Goal: Task Accomplishment & Management: Use online tool/utility

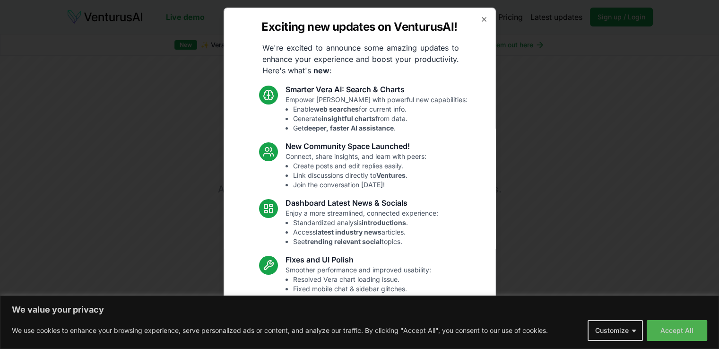
click at [480, 20] on div "Exciting new updates on VenturusAI! We're excited to announce some amazing upda…" at bounding box center [360, 175] width 272 height 334
click at [480, 19] on icon "button" at bounding box center [484, 20] width 8 height 8
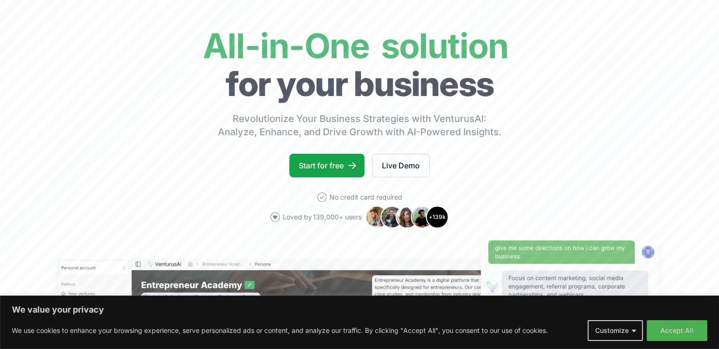
scroll to position [95, 0]
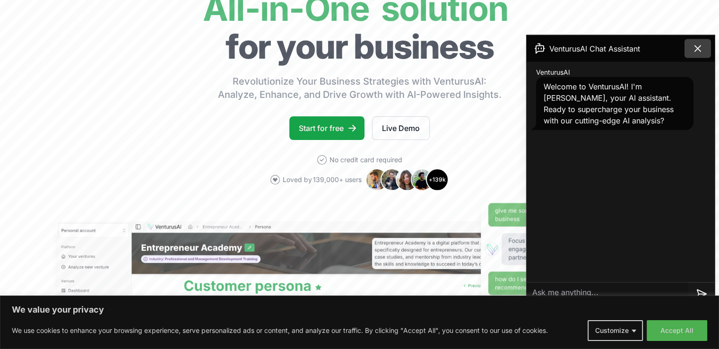
click at [705, 51] on button at bounding box center [698, 48] width 26 height 19
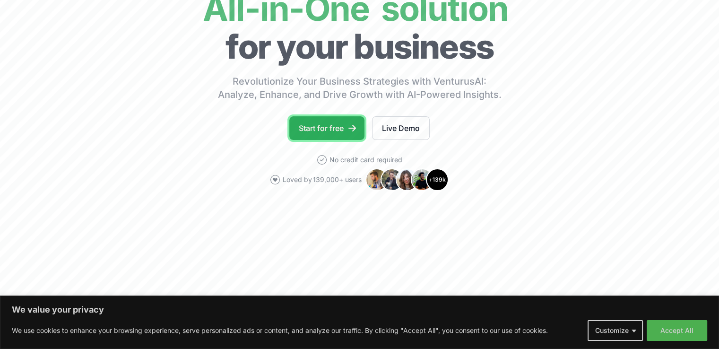
click at [333, 131] on link "Start for free" at bounding box center [326, 128] width 75 height 24
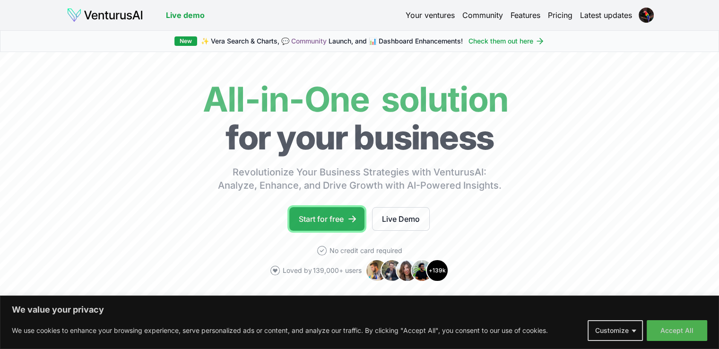
click at [346, 218] on link "Start for free" at bounding box center [326, 219] width 75 height 24
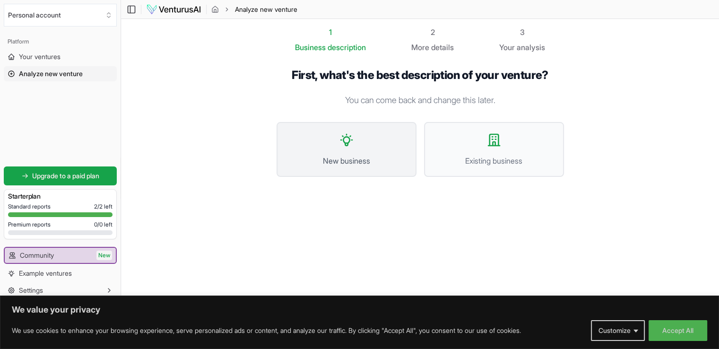
click at [361, 157] on span "New business" at bounding box center [346, 160] width 119 height 11
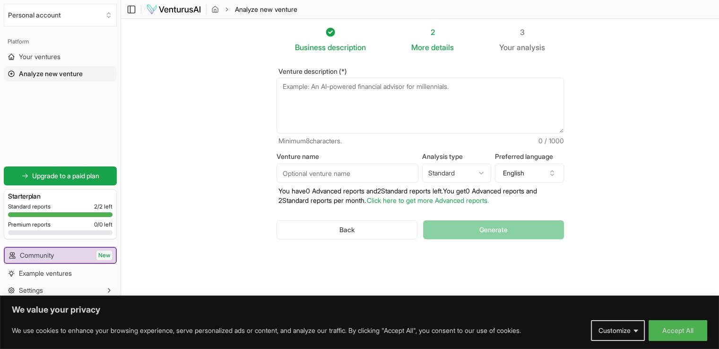
click at [323, 173] on input "Venture name" at bounding box center [348, 173] width 142 height 19
click at [447, 172] on html "We value your privacy We use cookies to enhance your browsing experience, serve…" at bounding box center [359, 174] width 719 height 349
select select "advanced"
click at [528, 175] on button "English" at bounding box center [529, 173] width 69 height 19
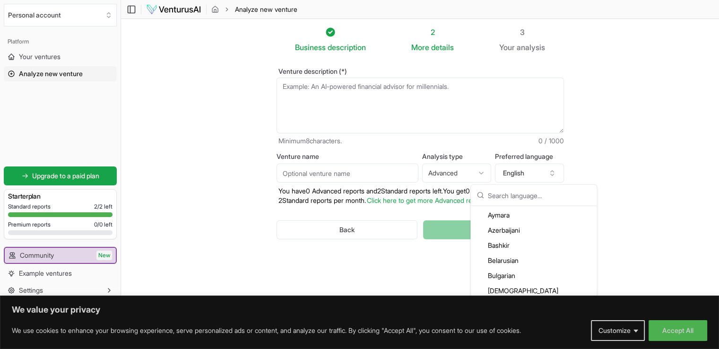
scroll to position [189, 0]
click at [513, 288] on div "Bengali" at bounding box center [534, 283] width 122 height 15
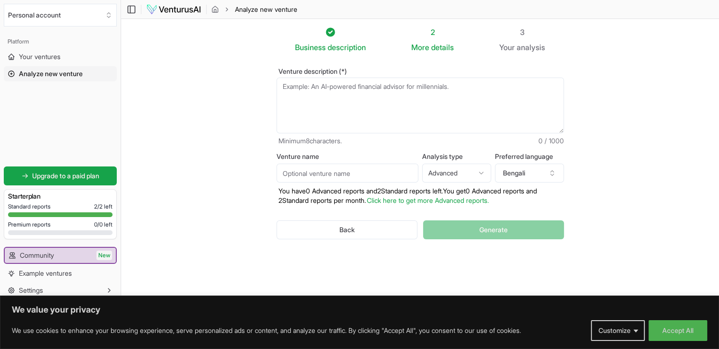
click at [329, 175] on input "Venture name" at bounding box center [348, 173] width 142 height 19
click at [364, 88] on textarea "Venture description (*)" at bounding box center [421, 106] width 288 height 56
click at [334, 91] on textarea "Venture description (*)" at bounding box center [421, 106] width 288 height 56
paste textarea "i want to start a d2c coffee business like bevzilla in Bangladesh"
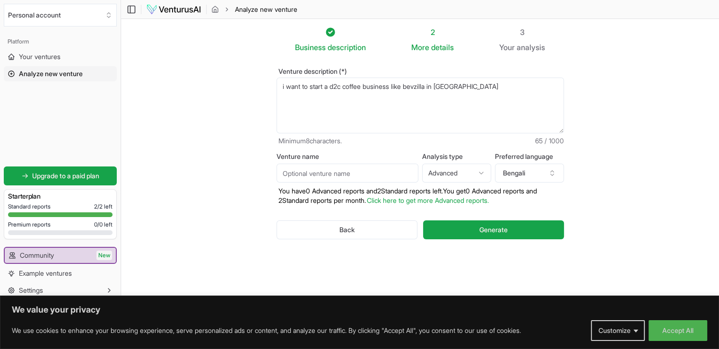
type textarea "i want to start a d2c coffee business like bevzilla in Bangladesh"
click at [308, 171] on input "Venture name" at bounding box center [348, 173] width 142 height 19
type input "red"
click at [495, 228] on span "Generate" at bounding box center [493, 229] width 28 height 9
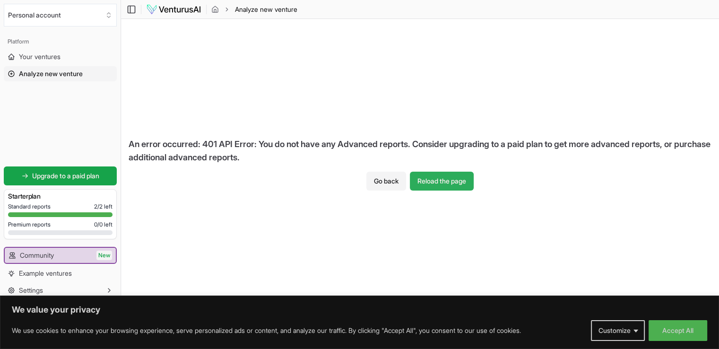
click at [436, 180] on button "Reload the page" at bounding box center [442, 181] width 64 height 19
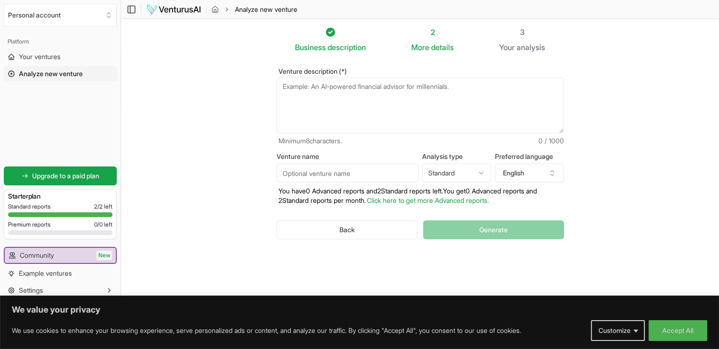
click at [342, 82] on textarea "Venture description (*)" at bounding box center [421, 106] width 288 height 56
type textarea "j"
click at [286, 89] on textarea "Venture description (*)" at bounding box center [421, 106] width 288 height 56
paste textarea "Problem Coffee consumption in Bangladesh is rising fast, especially among young…"
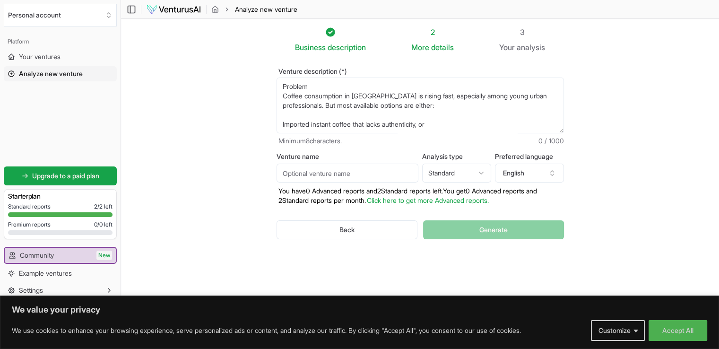
scroll to position [241, 0]
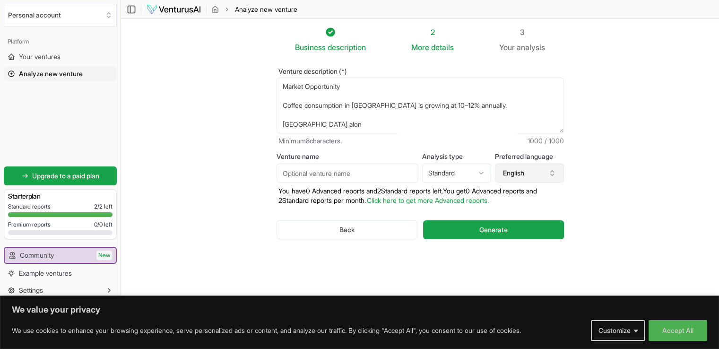
type textarea "Problem Coffee consumption in Bangladesh is rising fast, especially among young…"
click at [537, 174] on button "English" at bounding box center [529, 173] width 69 height 19
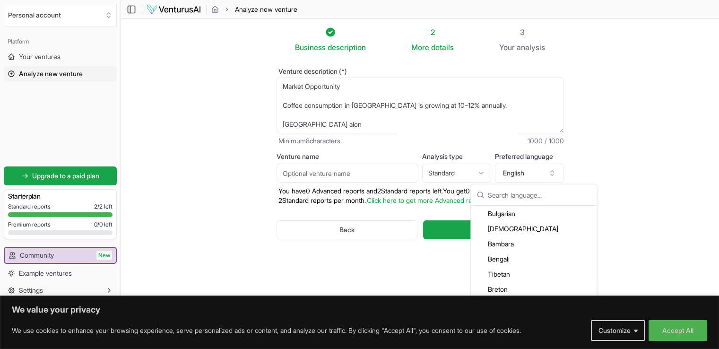
scroll to position [236, 0]
click at [511, 240] on div "Bengali" at bounding box center [534, 235] width 122 height 15
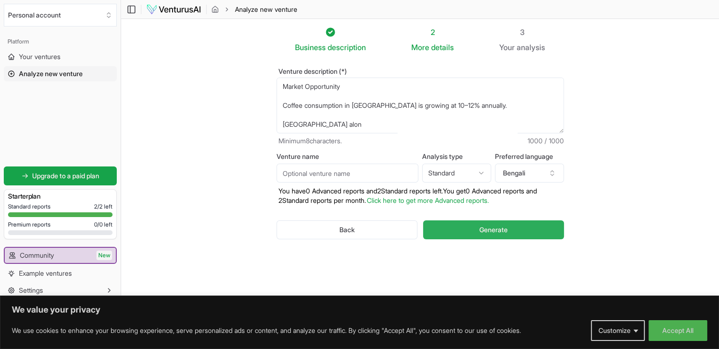
click at [501, 230] on span "Generate" at bounding box center [493, 229] width 28 height 9
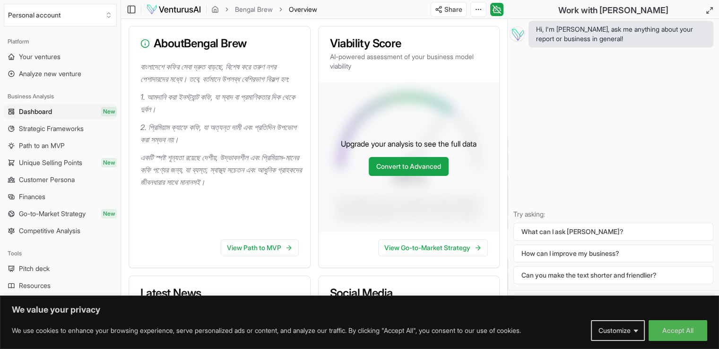
scroll to position [142, 0]
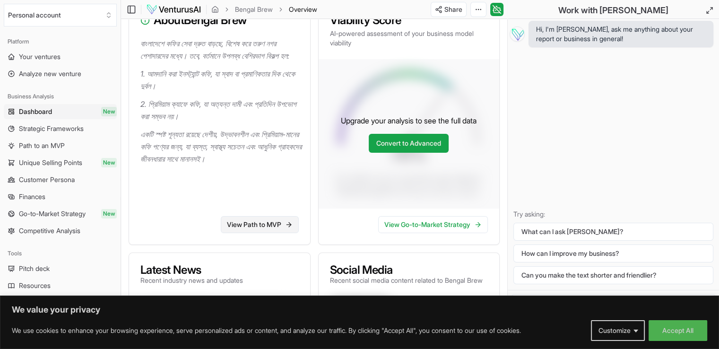
click at [254, 223] on link "View Path to MVP" at bounding box center [260, 224] width 78 height 17
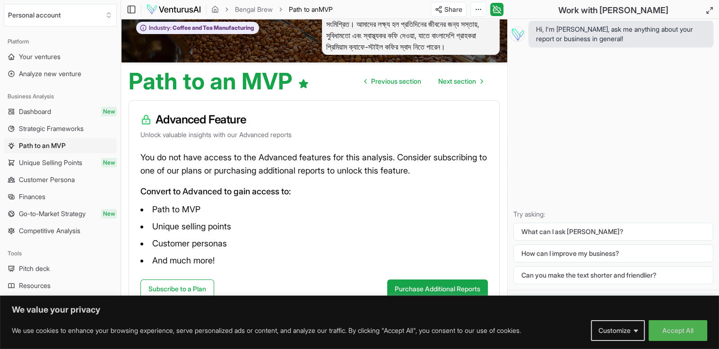
scroll to position [61, 0]
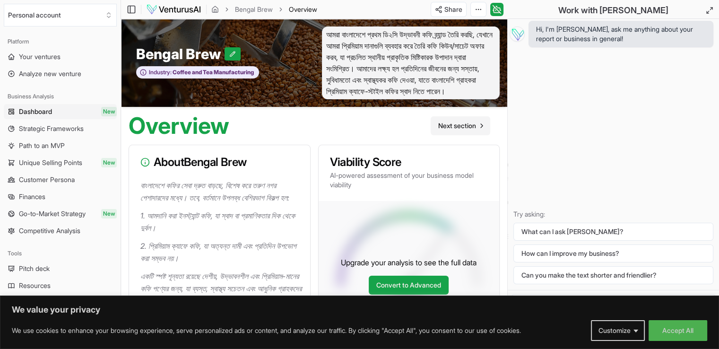
click at [472, 128] on span "Next section" at bounding box center [457, 125] width 38 height 9
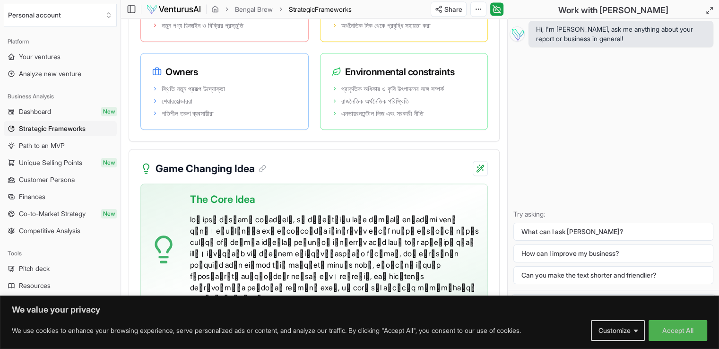
scroll to position [2083, 0]
